Goal: Task Accomplishment & Management: Manage account settings

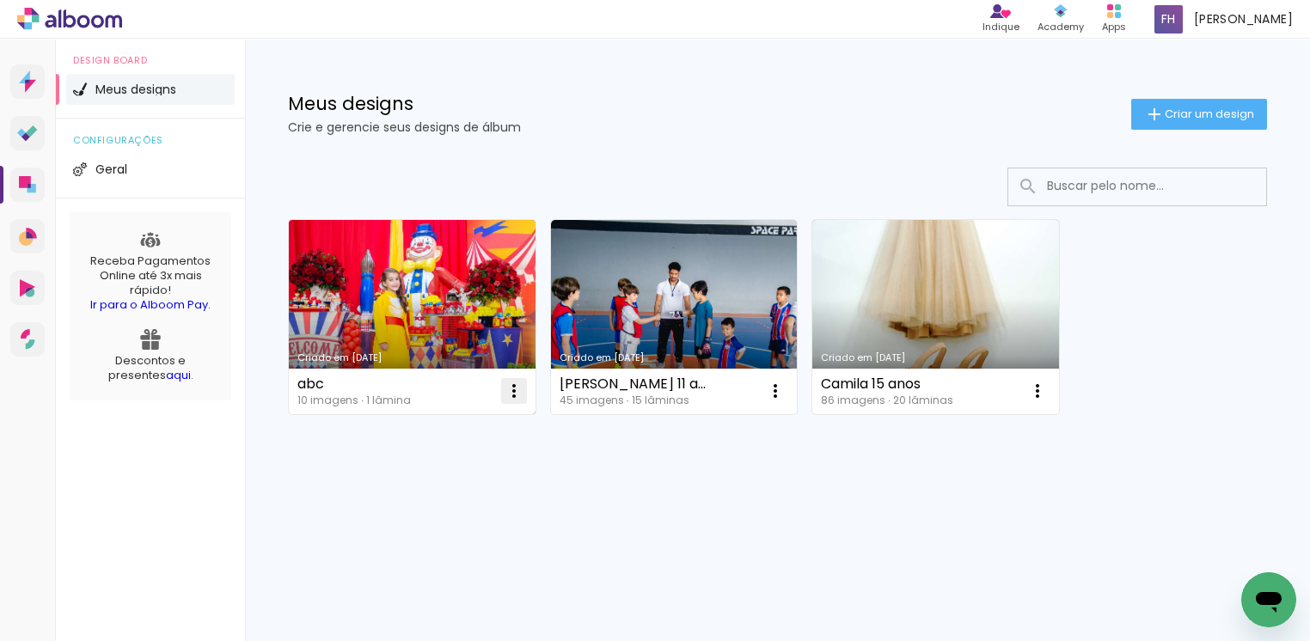
click at [517, 394] on iron-icon at bounding box center [514, 391] width 21 height 21
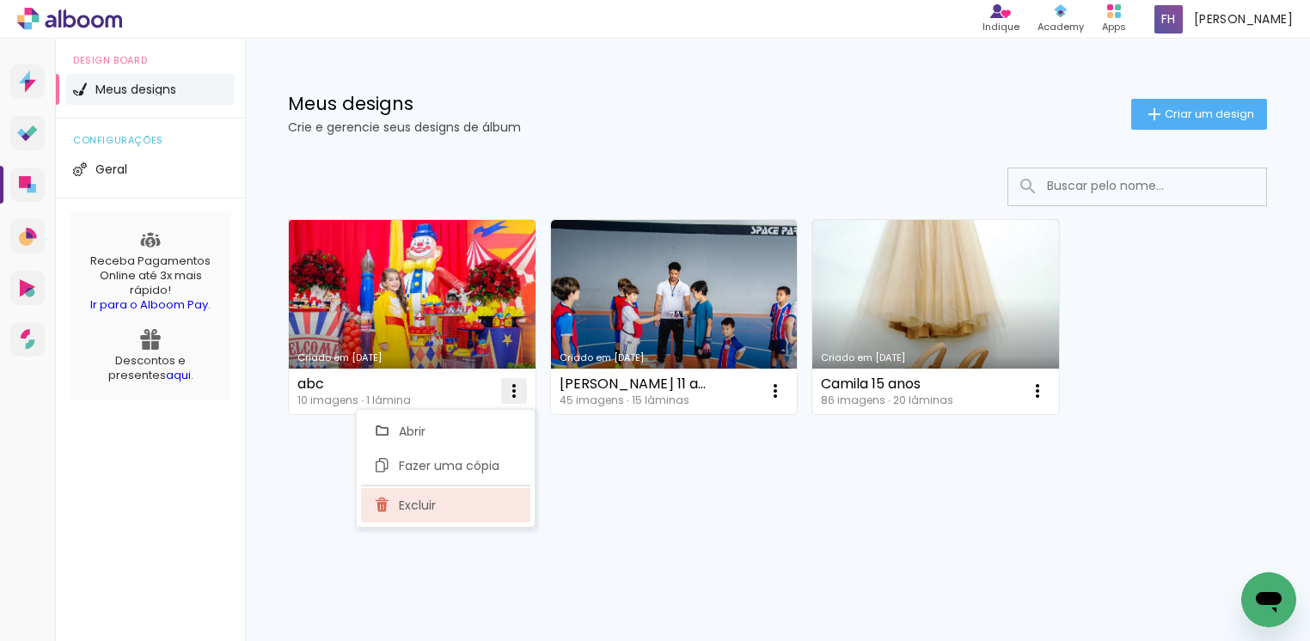
click at [432, 512] on span "Excluir" at bounding box center [417, 506] width 37 height 12
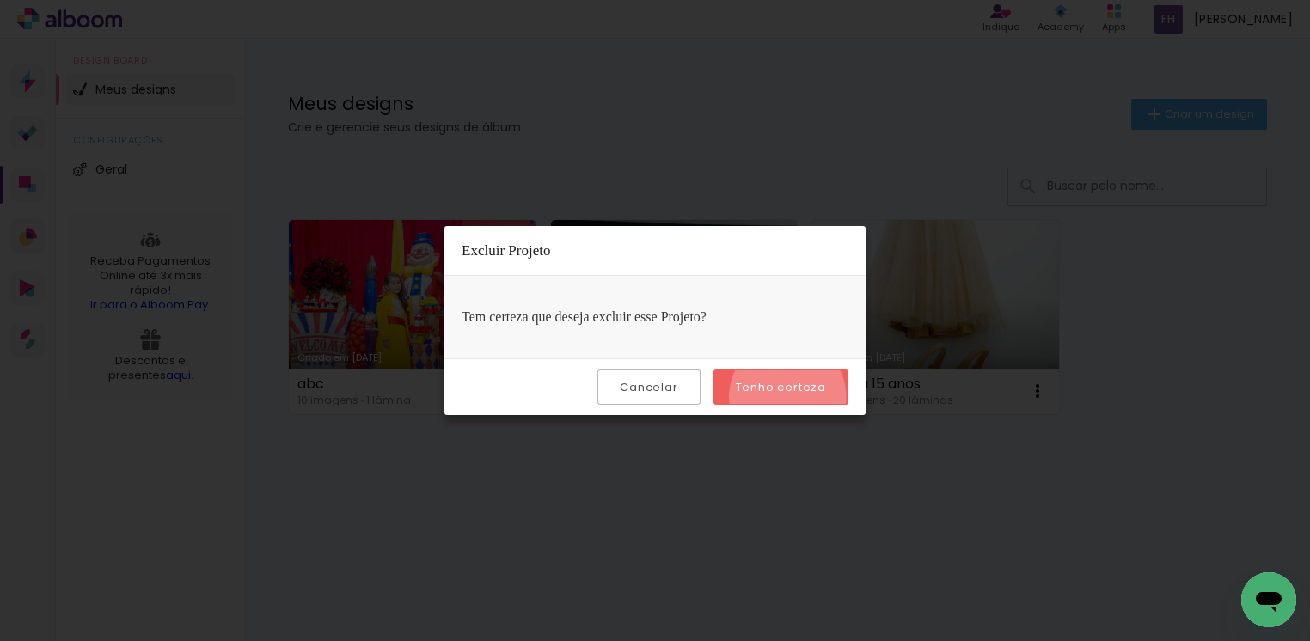
click at [790, 397] on paper-button "Tenho certeza" at bounding box center [781, 387] width 135 height 35
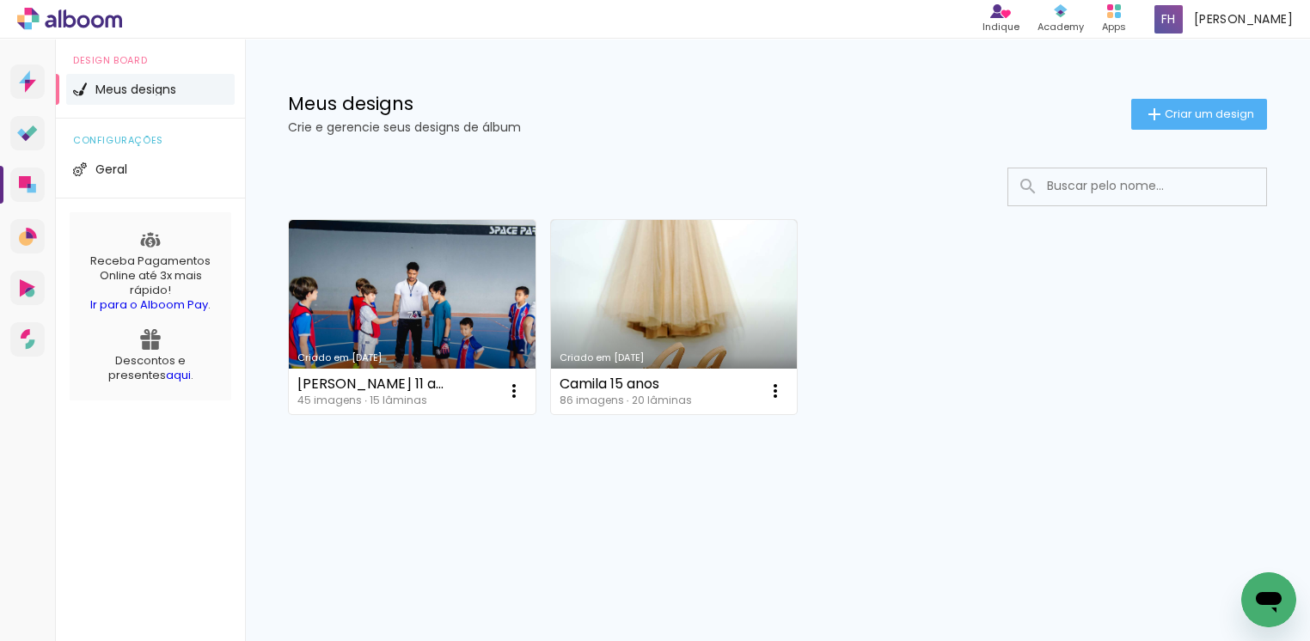
click at [783, 506] on div "Criado em 09/10/25 pedro 11 anos 45 imagens ∙ 15 lâminas Abrir Fazer uma cópia …" at bounding box center [777, 362] width 1065 height 425
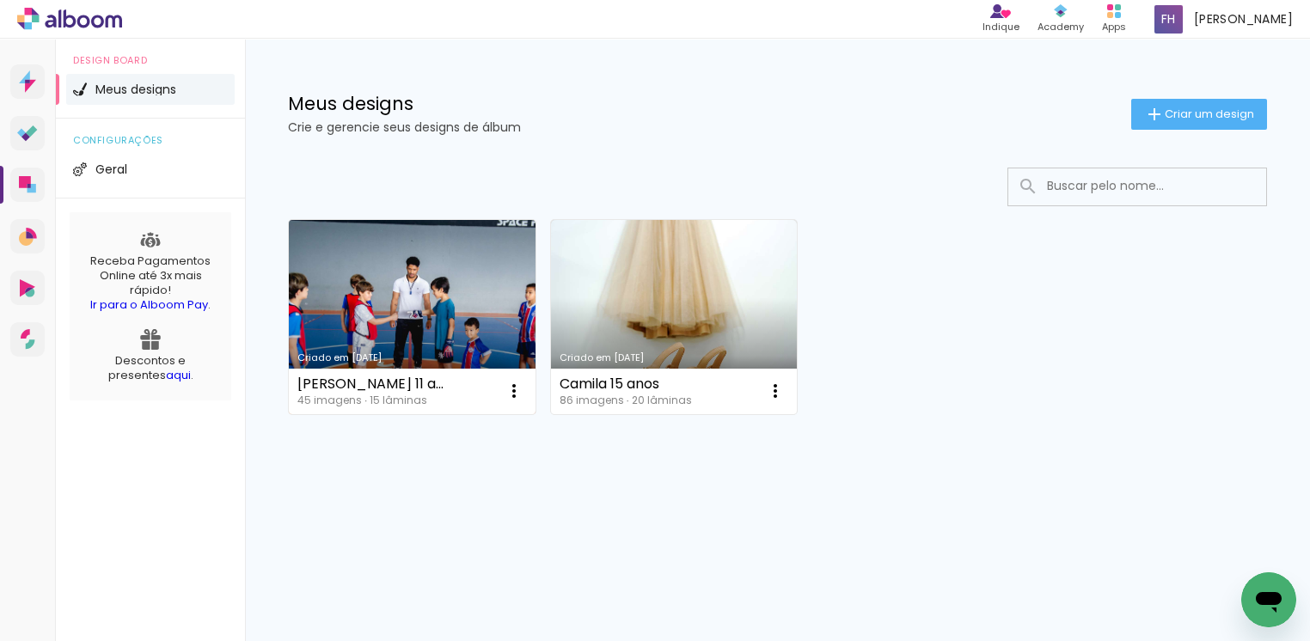
click at [442, 300] on link "Criado em [DATE]" at bounding box center [412, 317] width 247 height 194
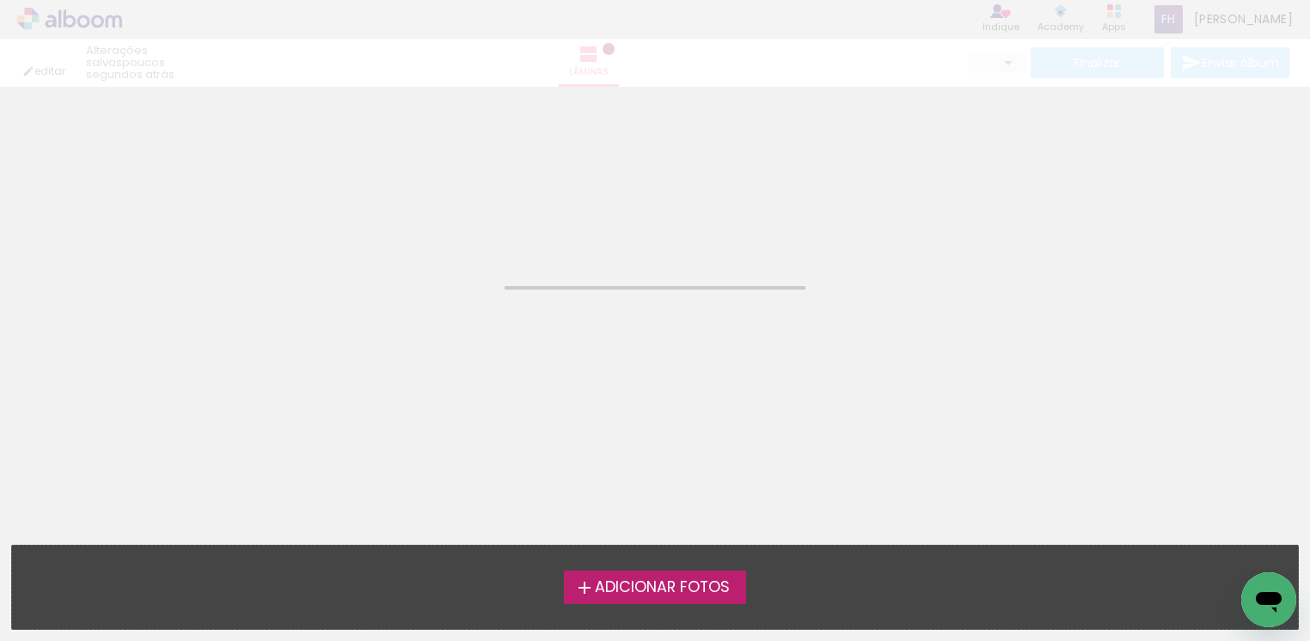
click at [442, 300] on neon-animated-pages "Confirmar Cancelar" at bounding box center [655, 364] width 1310 height 555
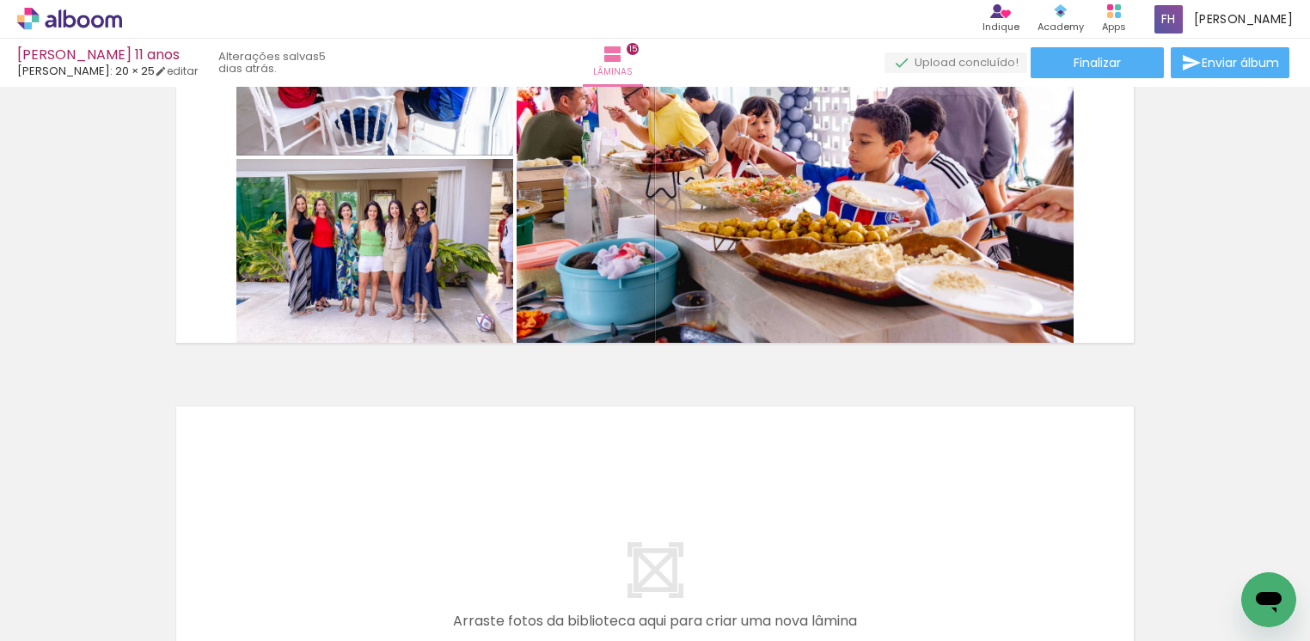
scroll to position [6061, 0]
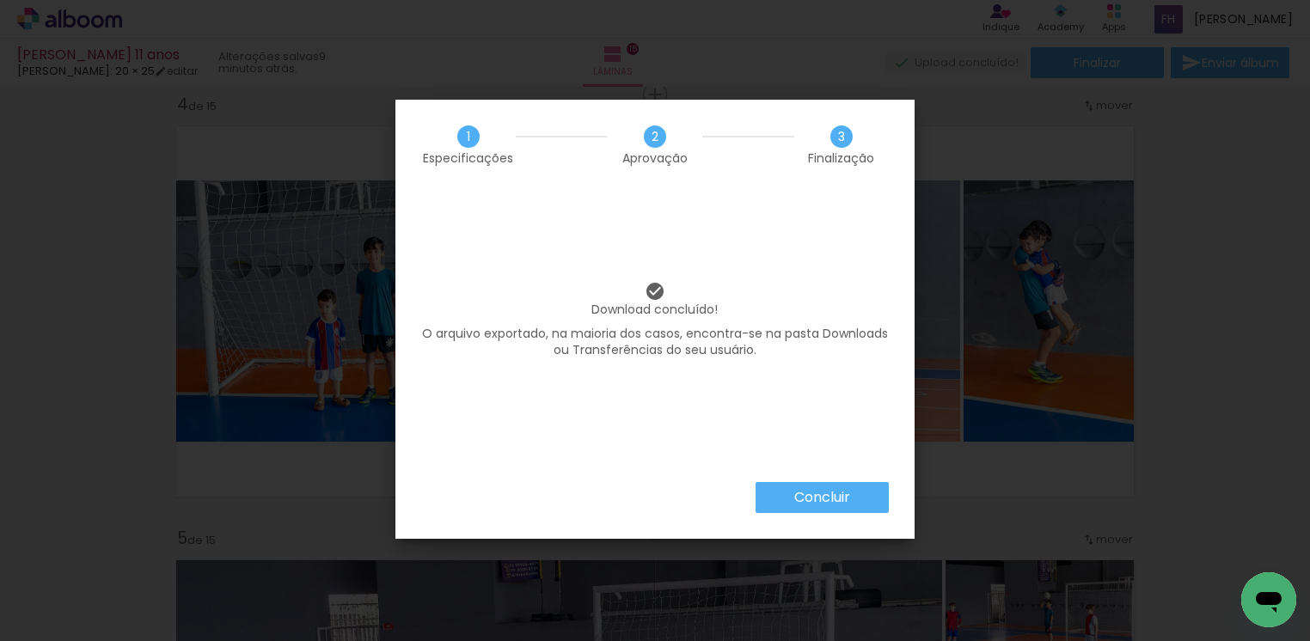
scroll to position [2115, 0]
click at [855, 500] on paper-button "Concluir" at bounding box center [822, 497] width 133 height 31
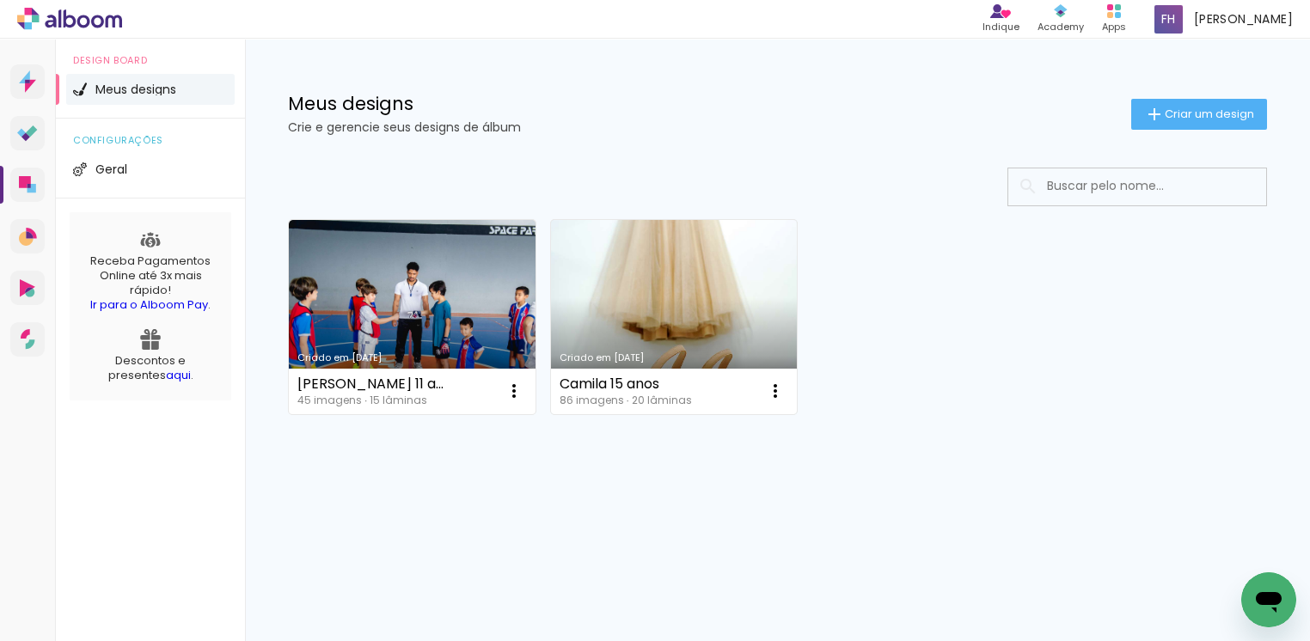
click at [778, 340] on link "Criado em [DATE]" at bounding box center [674, 317] width 247 height 194
